Goal: Check status: Check status

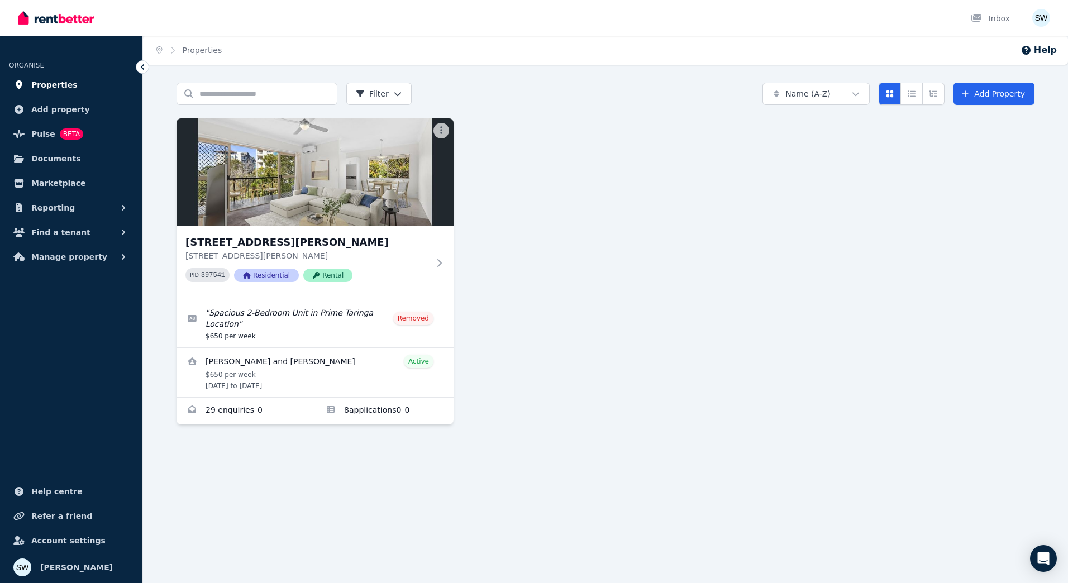
click at [111, 90] on link "Properties" at bounding box center [71, 85] width 125 height 22
click at [54, 89] on span "Properties" at bounding box center [54, 84] width 46 height 13
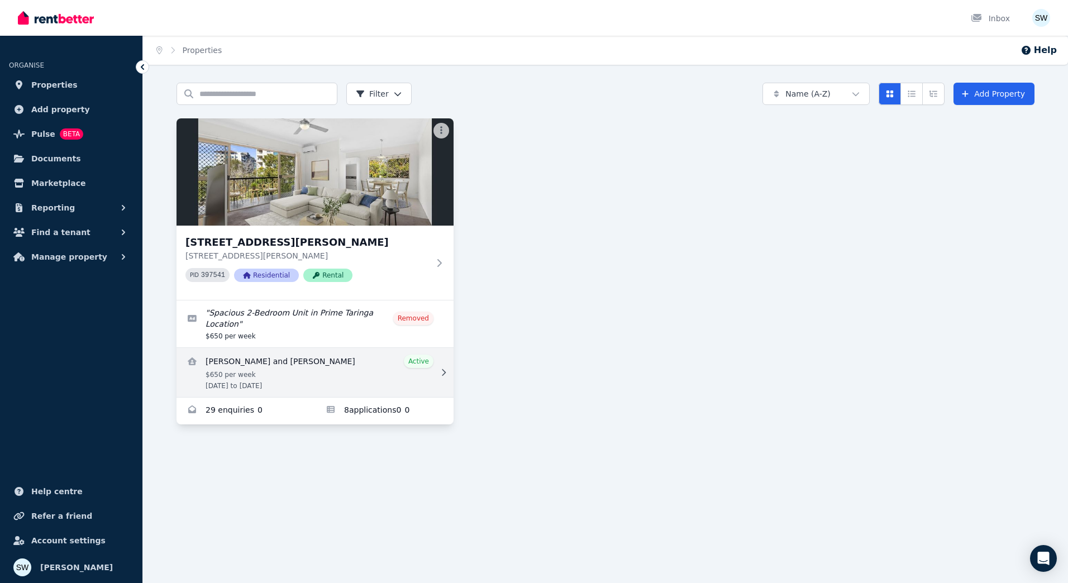
click at [261, 365] on link "View details for Amity Fricker and Jessica Perchman" at bounding box center [314, 372] width 277 height 49
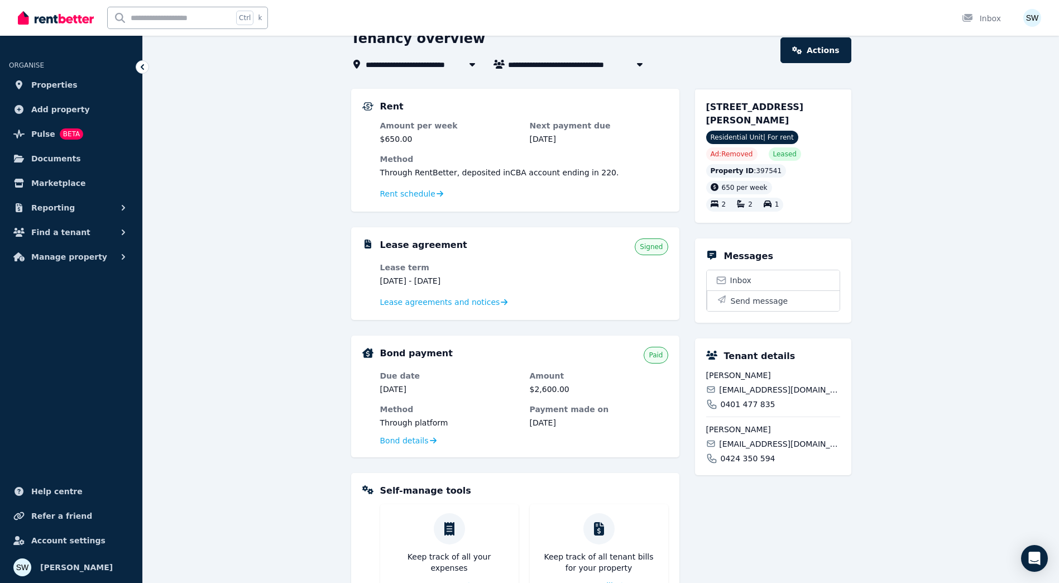
scroll to position [52, 0]
click at [94, 262] on button "Manage property" at bounding box center [71, 257] width 125 height 22
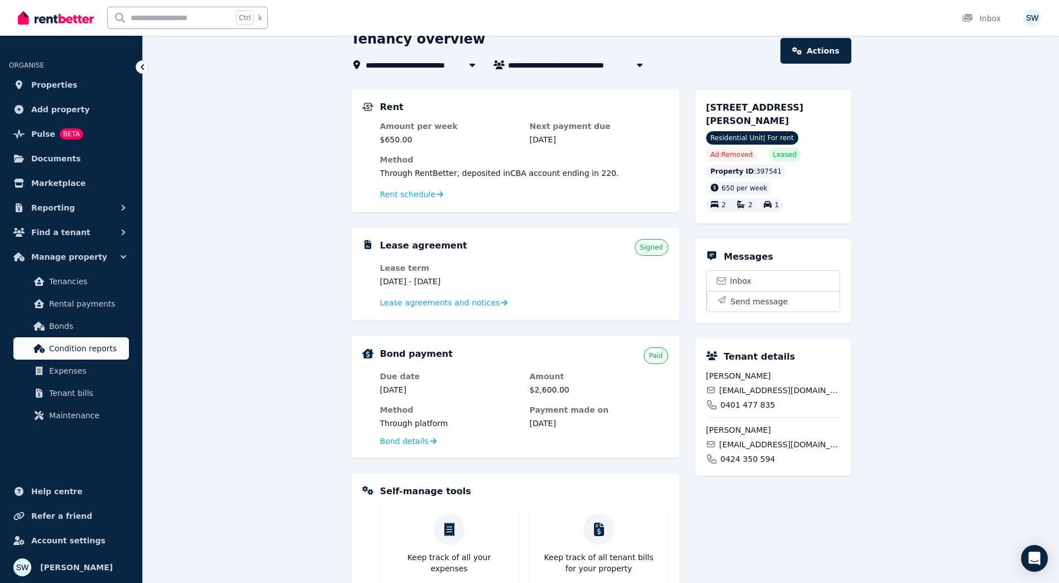
click at [101, 348] on span "Condition reports" at bounding box center [86, 348] width 75 height 13
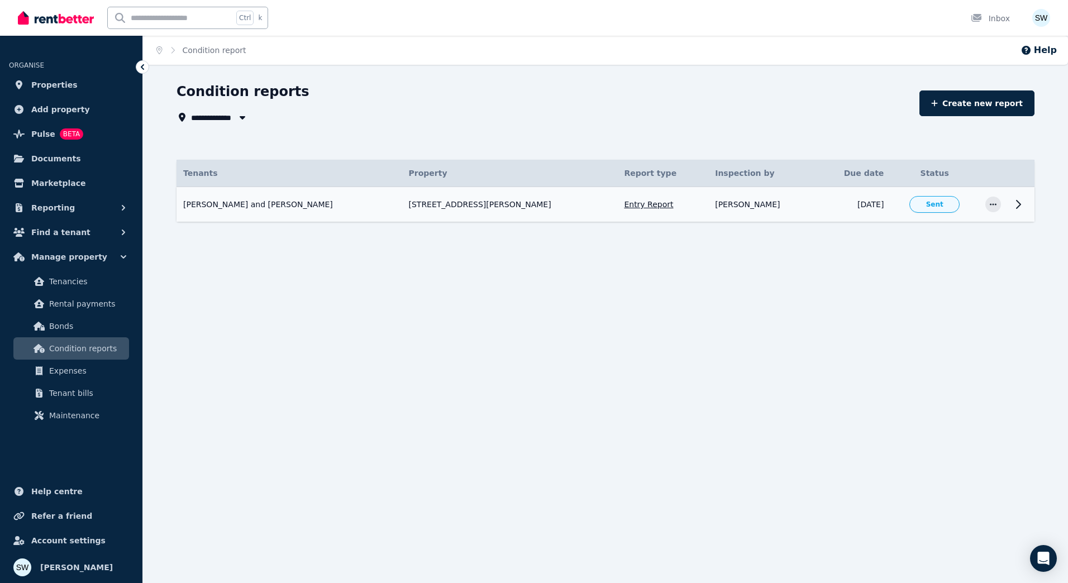
click at [1020, 209] on icon at bounding box center [1017, 204] width 13 height 13
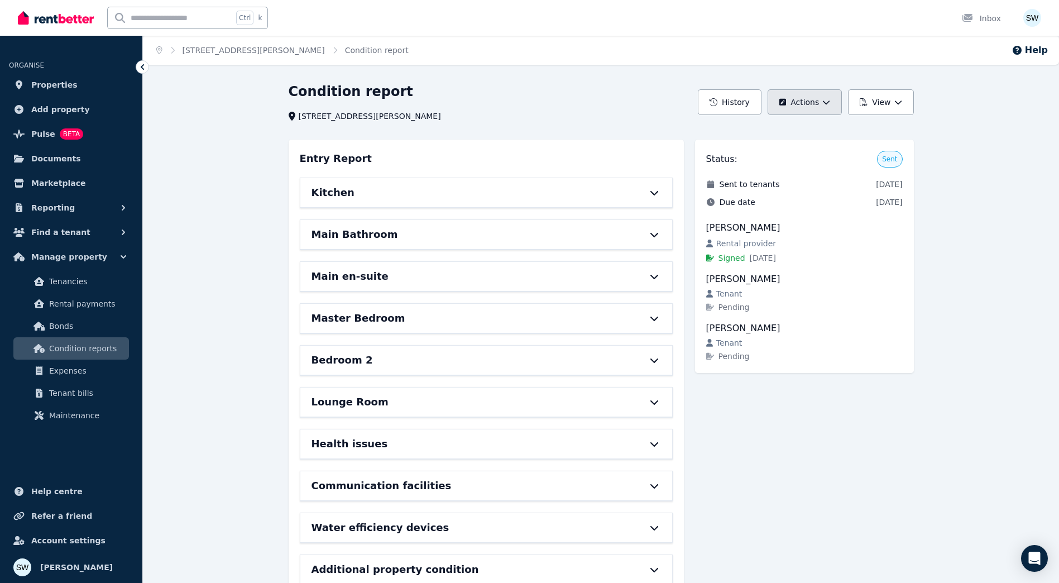
click at [828, 105] on icon "button" at bounding box center [827, 102] width 8 height 8
click at [898, 100] on icon "button" at bounding box center [899, 102] width 8 height 8
click at [733, 107] on button "History" at bounding box center [730, 102] width 64 height 26
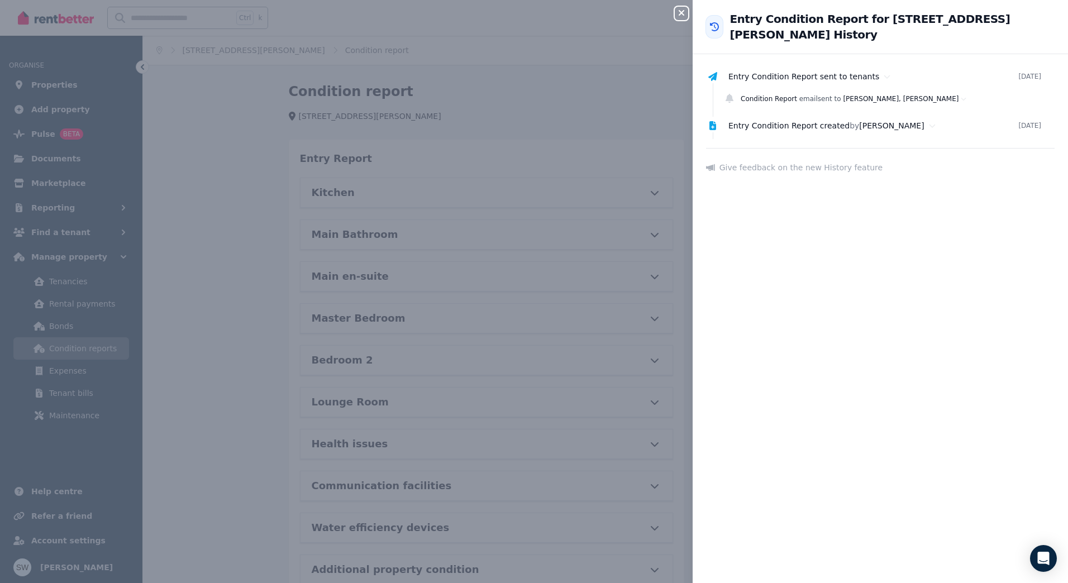
click at [683, 11] on icon "button" at bounding box center [682, 13] width 6 height 6
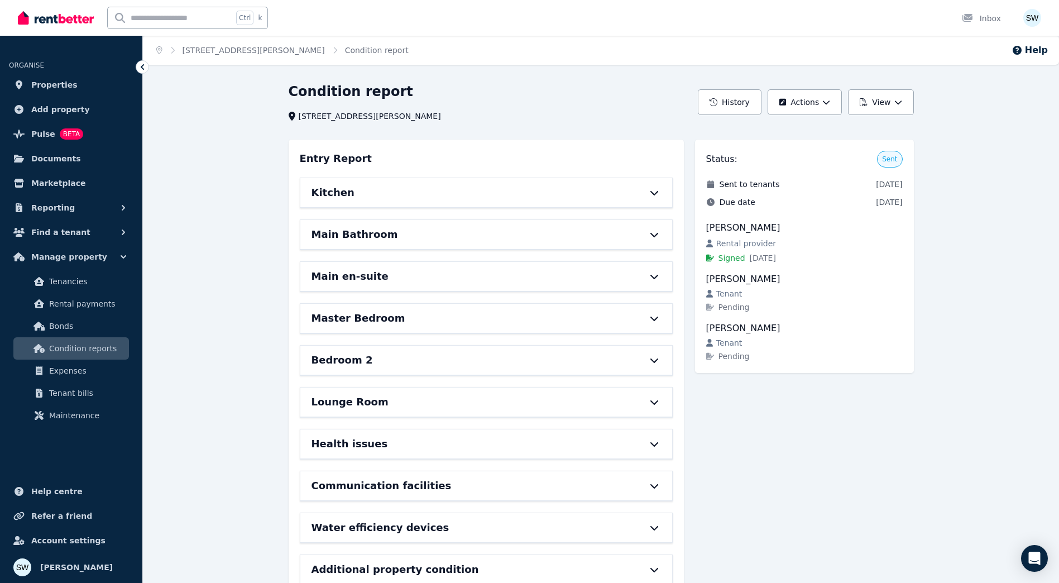
scroll to position [34, 0]
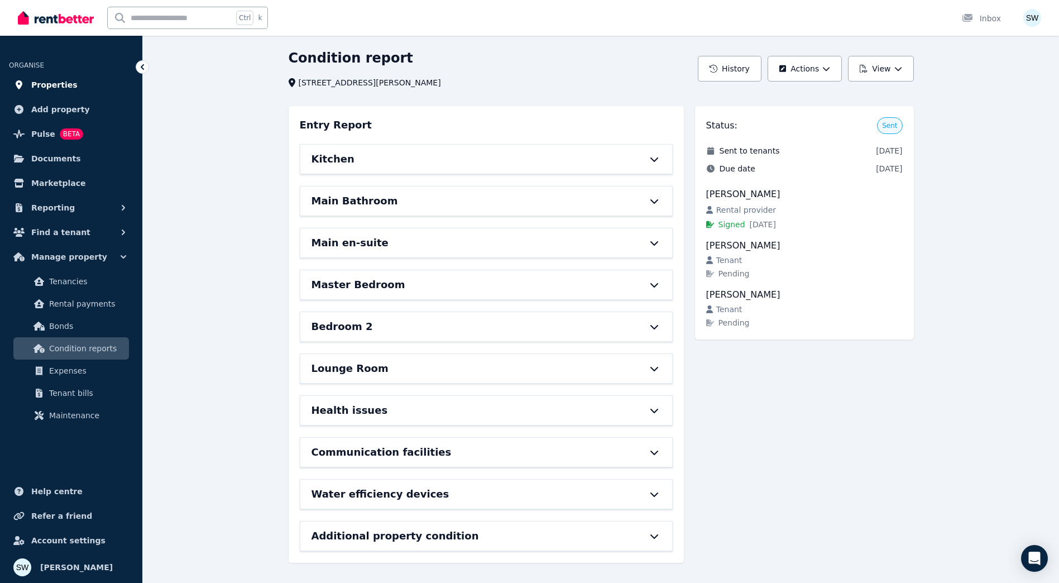
click at [60, 89] on span "Properties" at bounding box center [54, 84] width 46 height 13
